Goal: Navigation & Orientation: Find specific page/section

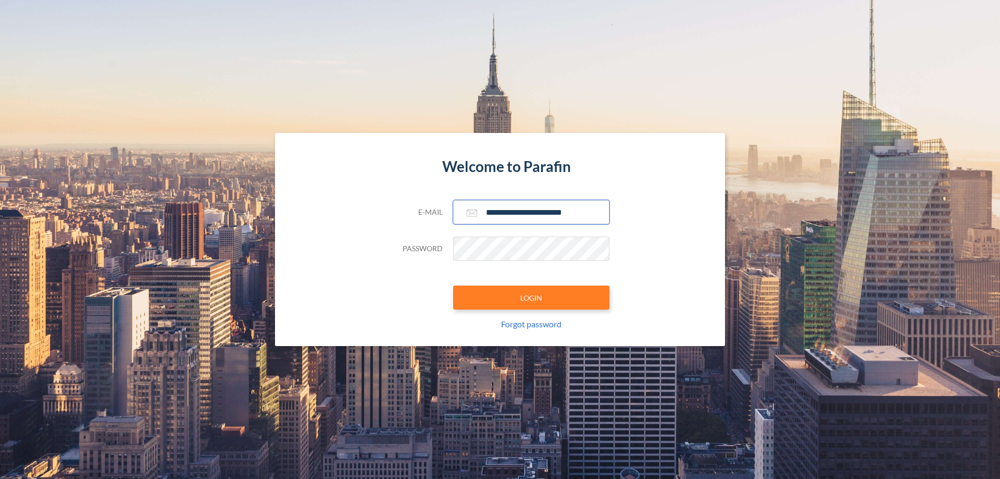
type input "**********"
click at [532, 298] on button "LOGIN" at bounding box center [531, 298] width 156 height 24
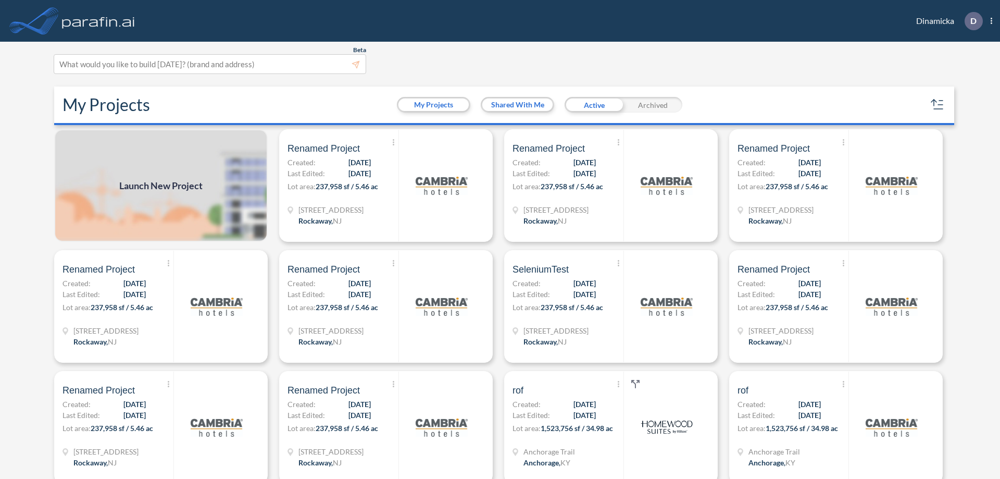
scroll to position [3, 0]
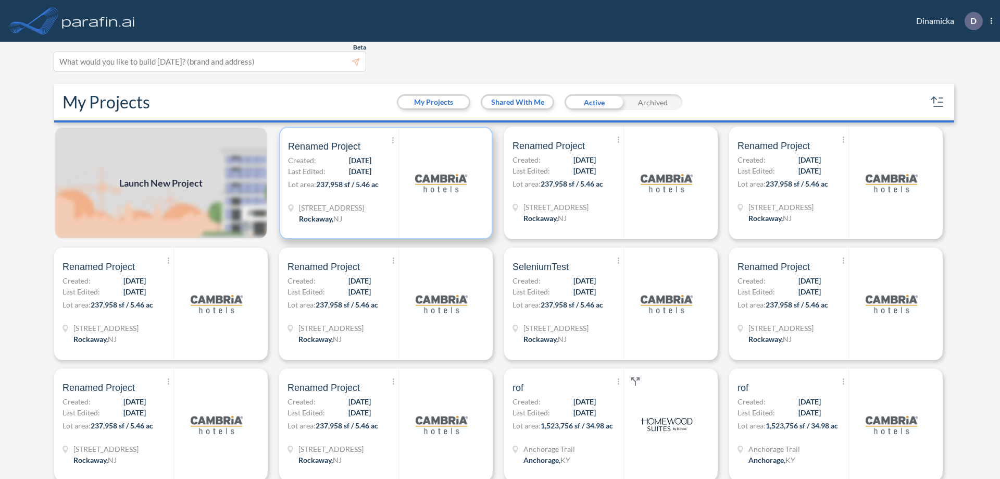
click at [384, 183] on p "Lot area: 237,958 sf / 5.46 ac" at bounding box center [343, 186] width 110 height 15
